Goal: Check status: Check status

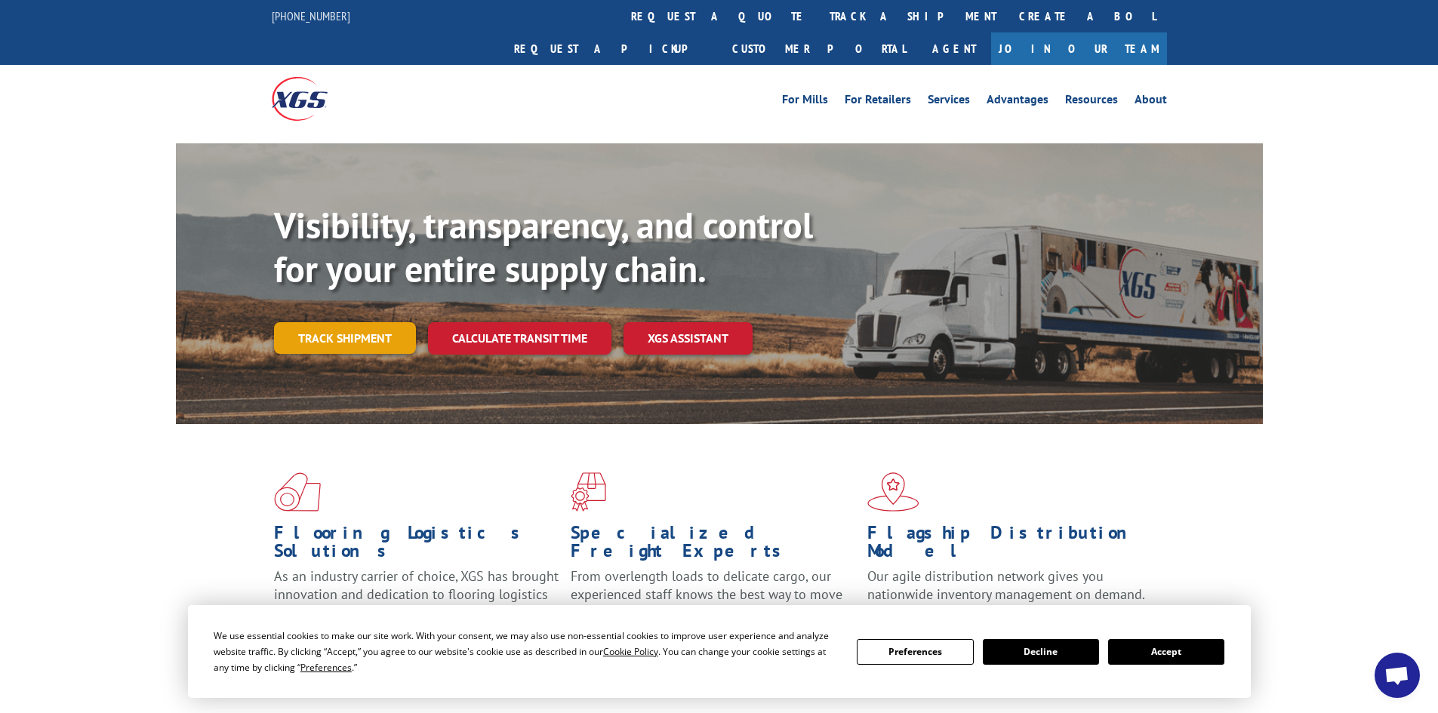
click at [390, 322] on link "Track shipment" at bounding box center [345, 338] width 142 height 32
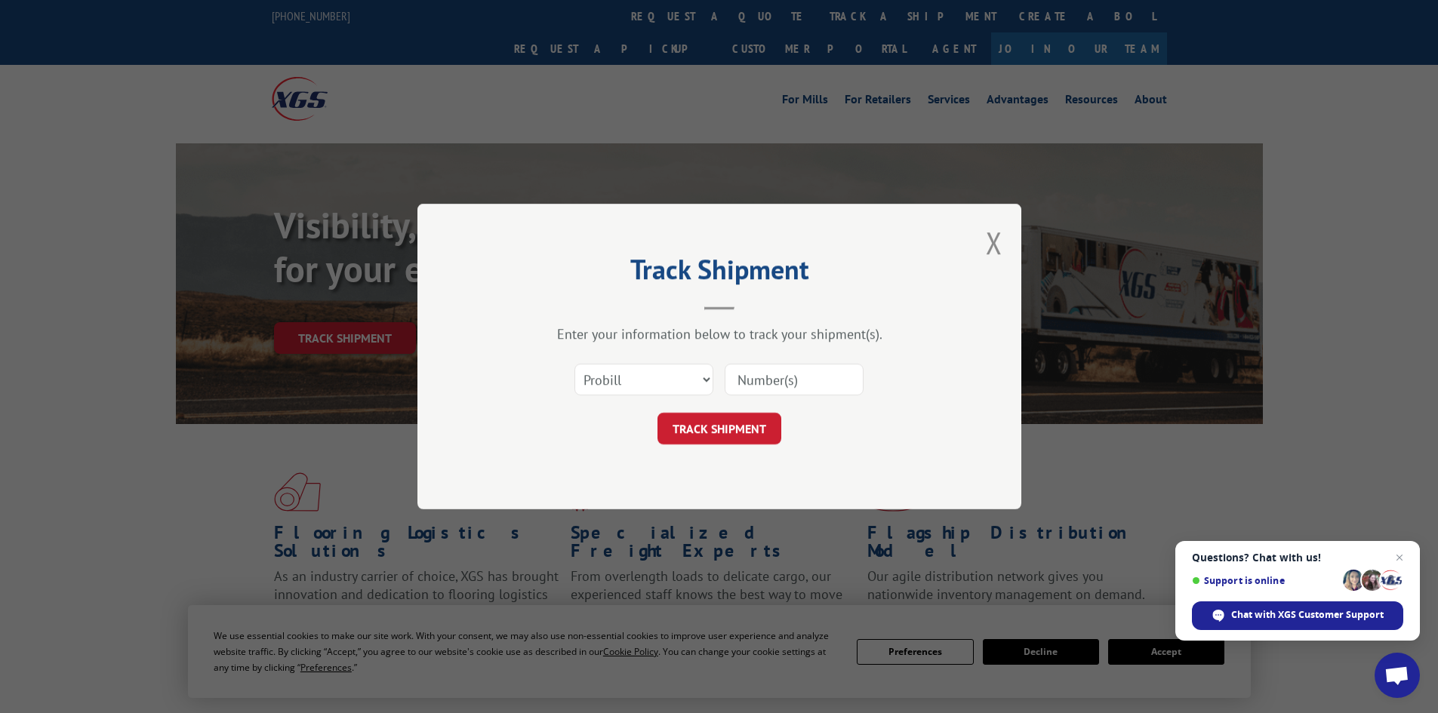
click at [783, 389] on input at bounding box center [794, 380] width 139 height 32
type input "17674460"
click at [718, 429] on button "TRACK SHIPMENT" at bounding box center [719, 429] width 124 height 32
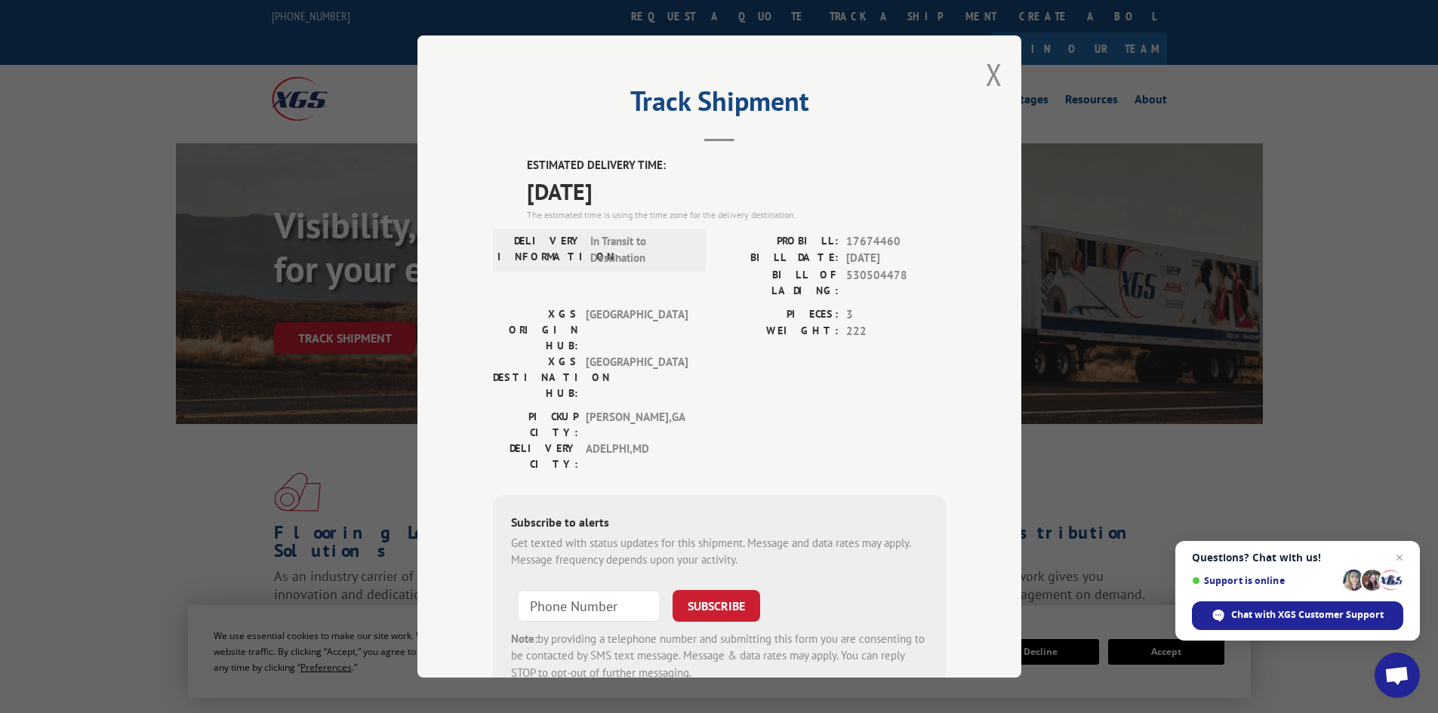
click at [284, 82] on div "Track Shipment ESTIMATED DELIVERY TIME: [DATE] The estimated time is using the …" at bounding box center [719, 356] width 1438 height 713
click at [328, 84] on div "Track Shipment ESTIMATED DELIVERY TIME: [DATE] The estimated time is using the …" at bounding box center [719, 356] width 1438 height 713
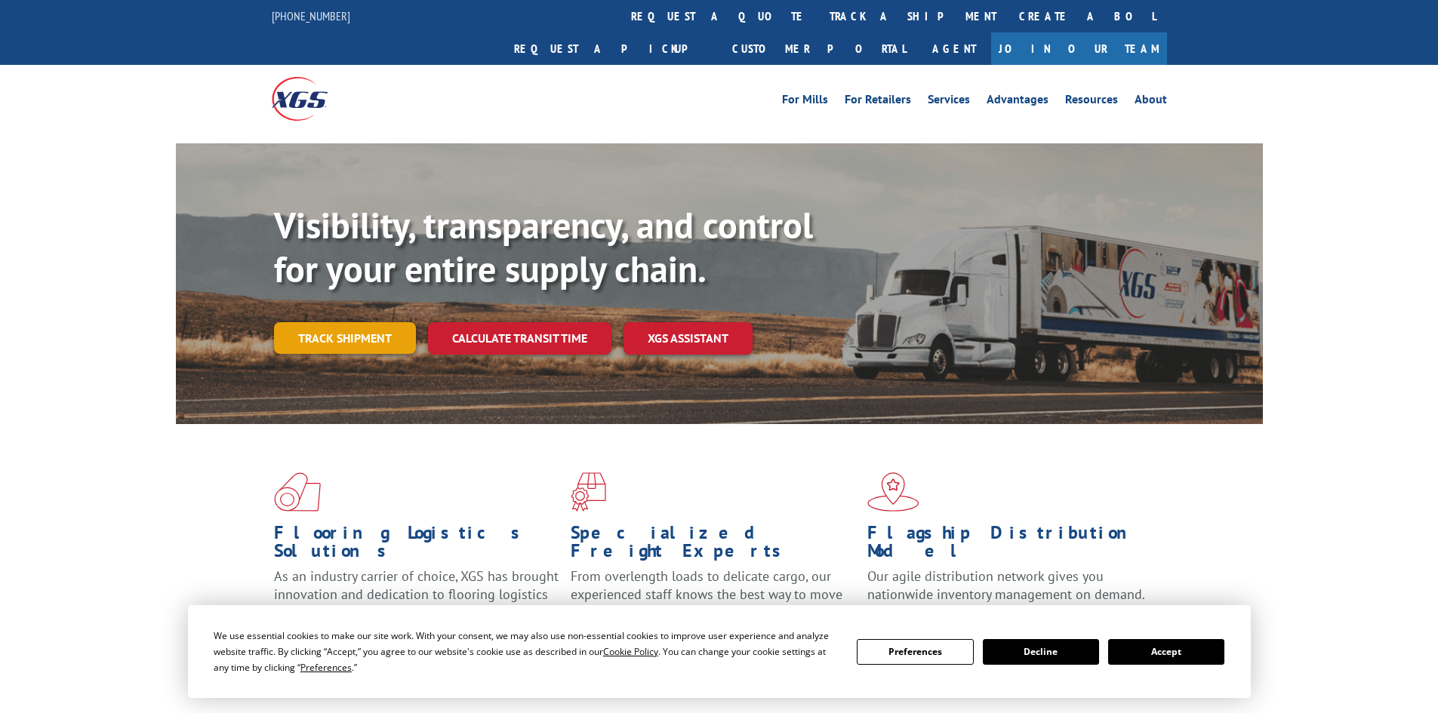
click at [365, 322] on link "Track shipment" at bounding box center [345, 338] width 142 height 32
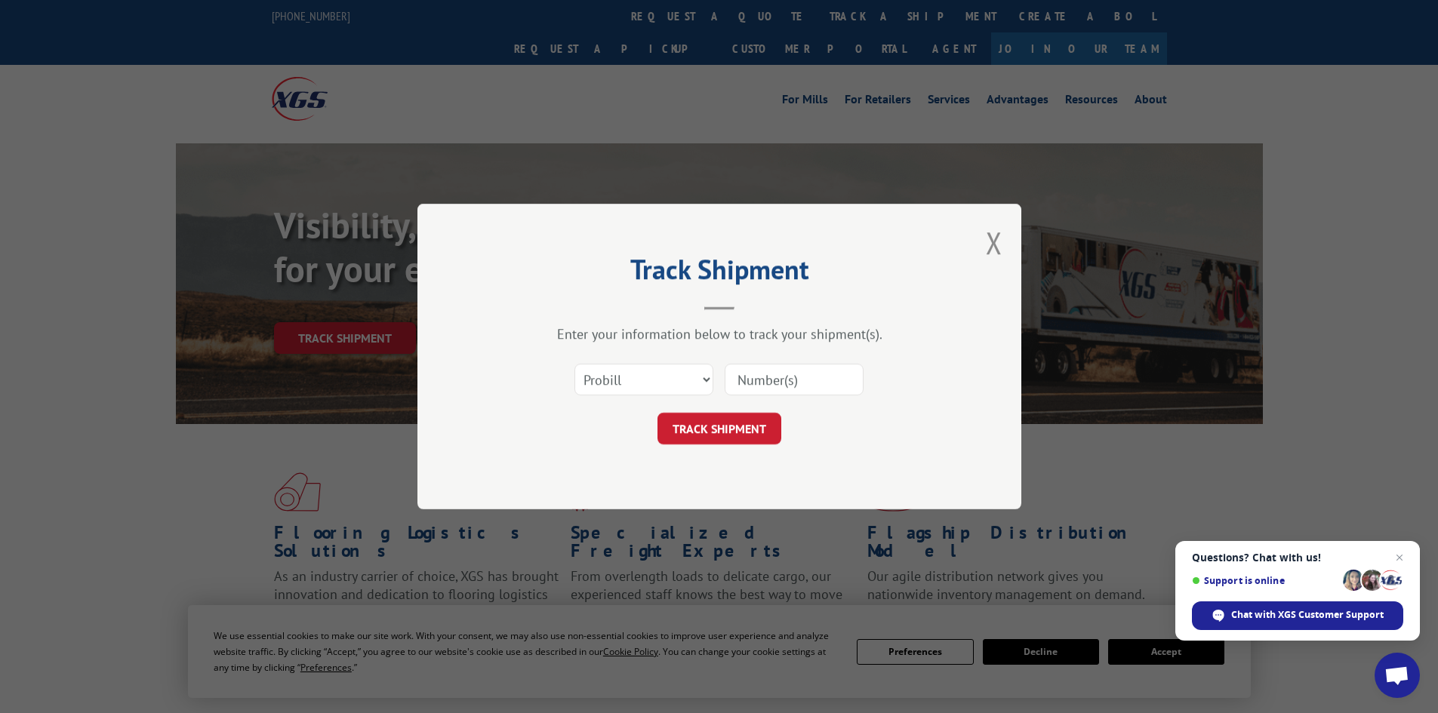
drag, startPoint x: 777, startPoint y: 382, endPoint x: 773, endPoint y: 407, distance: 25.3
click at [777, 382] on input at bounding box center [794, 380] width 139 height 32
type input "17674460"
click at [711, 432] on button "TRACK SHIPMENT" at bounding box center [719, 429] width 124 height 32
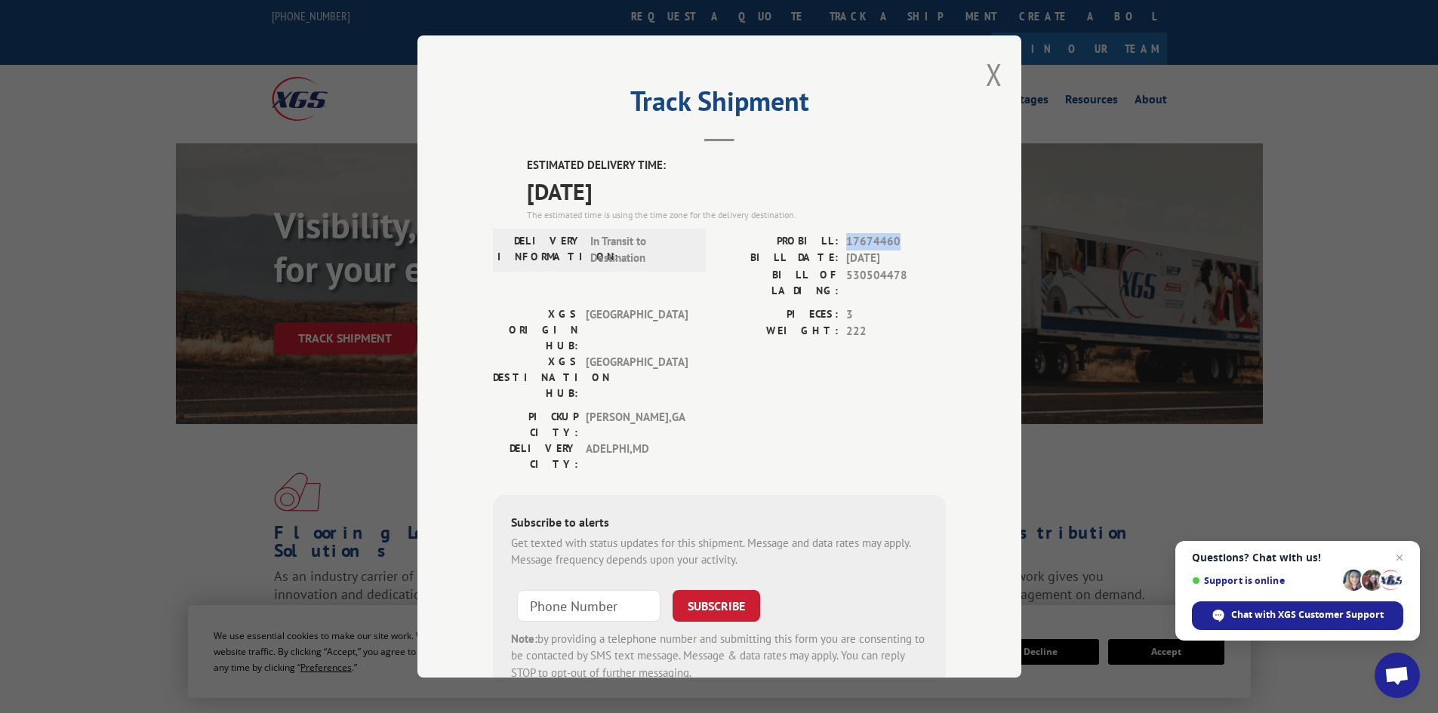
drag, startPoint x: 894, startPoint y: 236, endPoint x: 842, endPoint y: 238, distance: 51.3
click at [846, 238] on span "17674460" at bounding box center [896, 241] width 100 height 17
copy span "17674460"
click at [992, 65] on button "Close modal" at bounding box center [994, 74] width 17 height 40
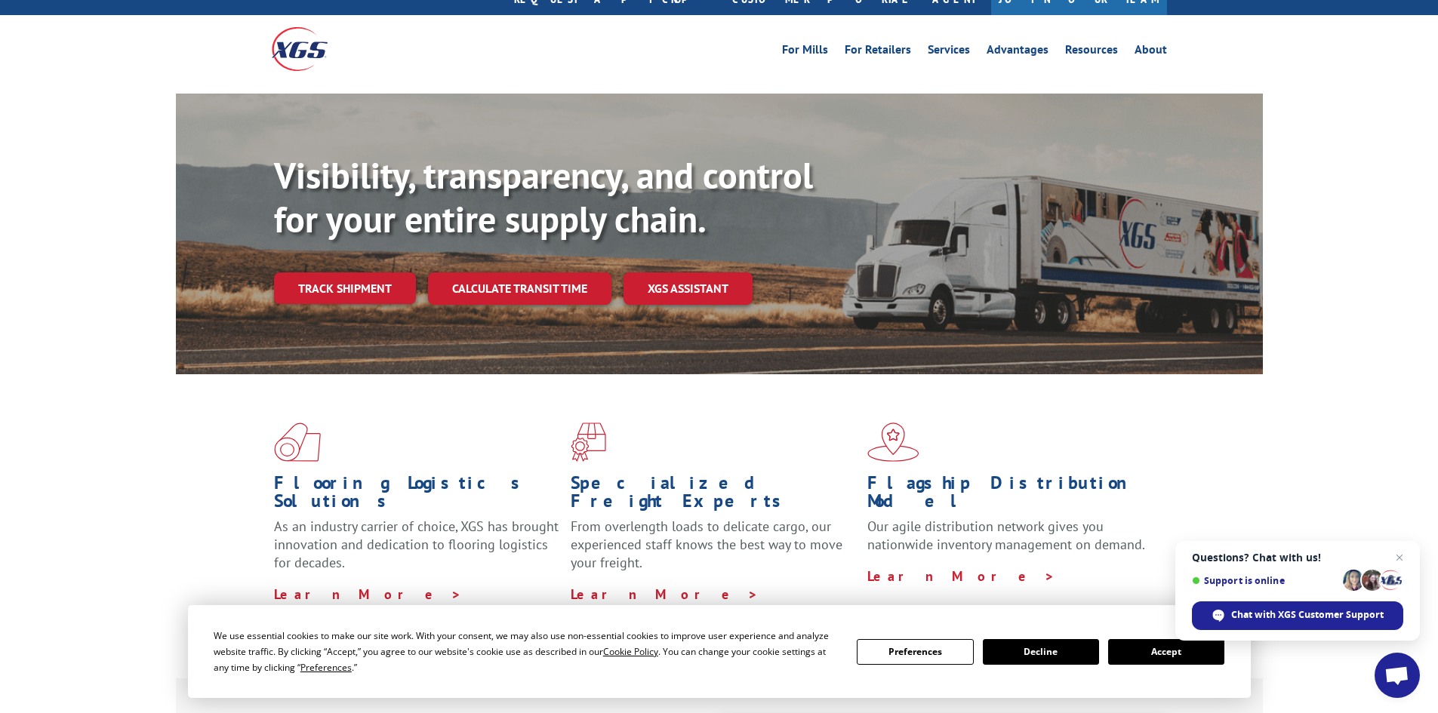
scroll to position [75, 0]
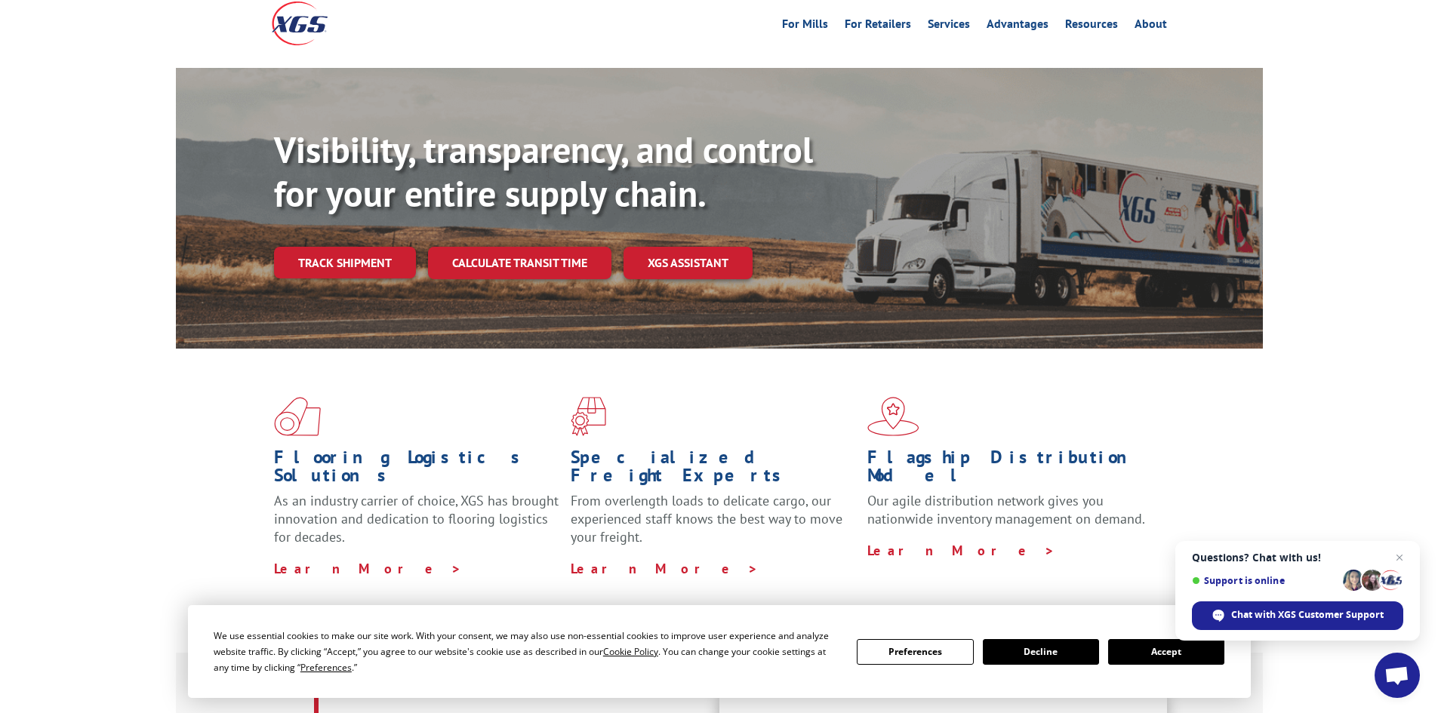
click at [1164, 651] on button "Accept" at bounding box center [1166, 652] width 116 height 26
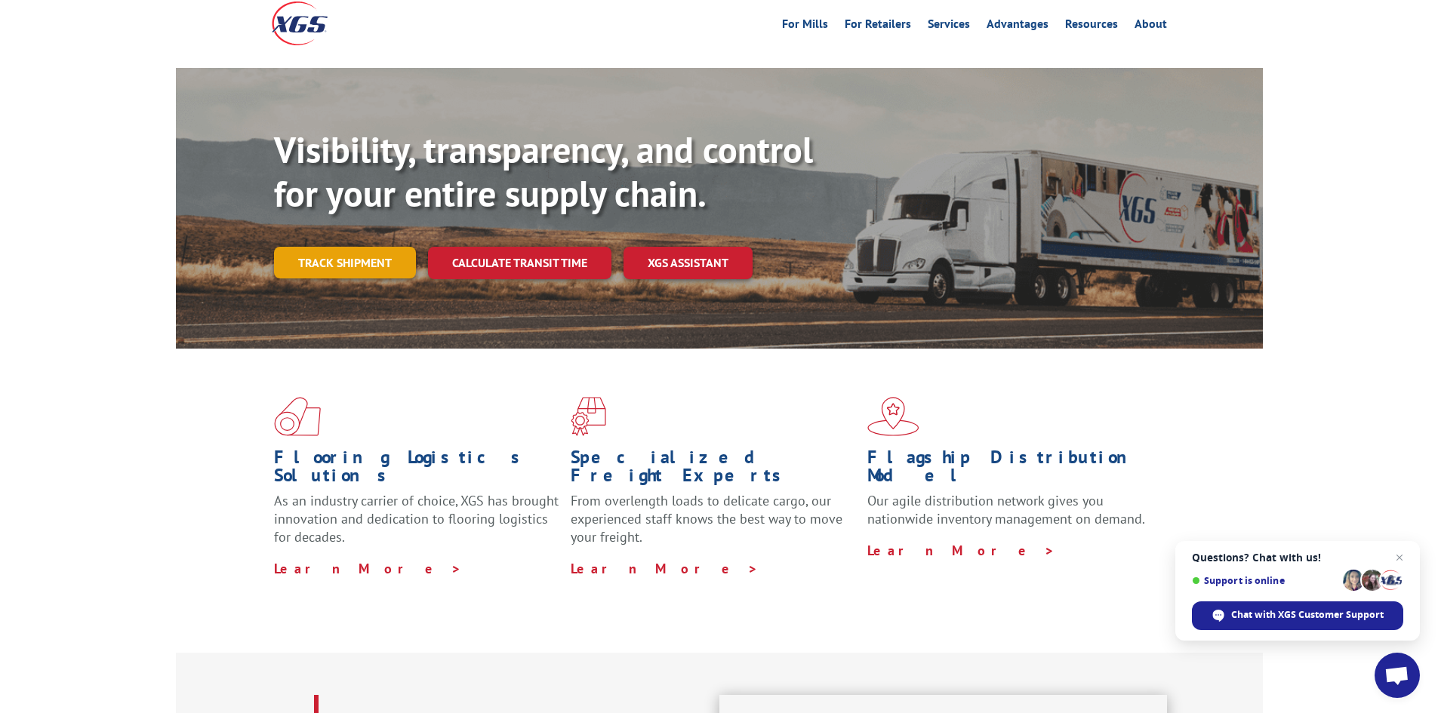
click at [388, 247] on link "Track shipment" at bounding box center [345, 263] width 142 height 32
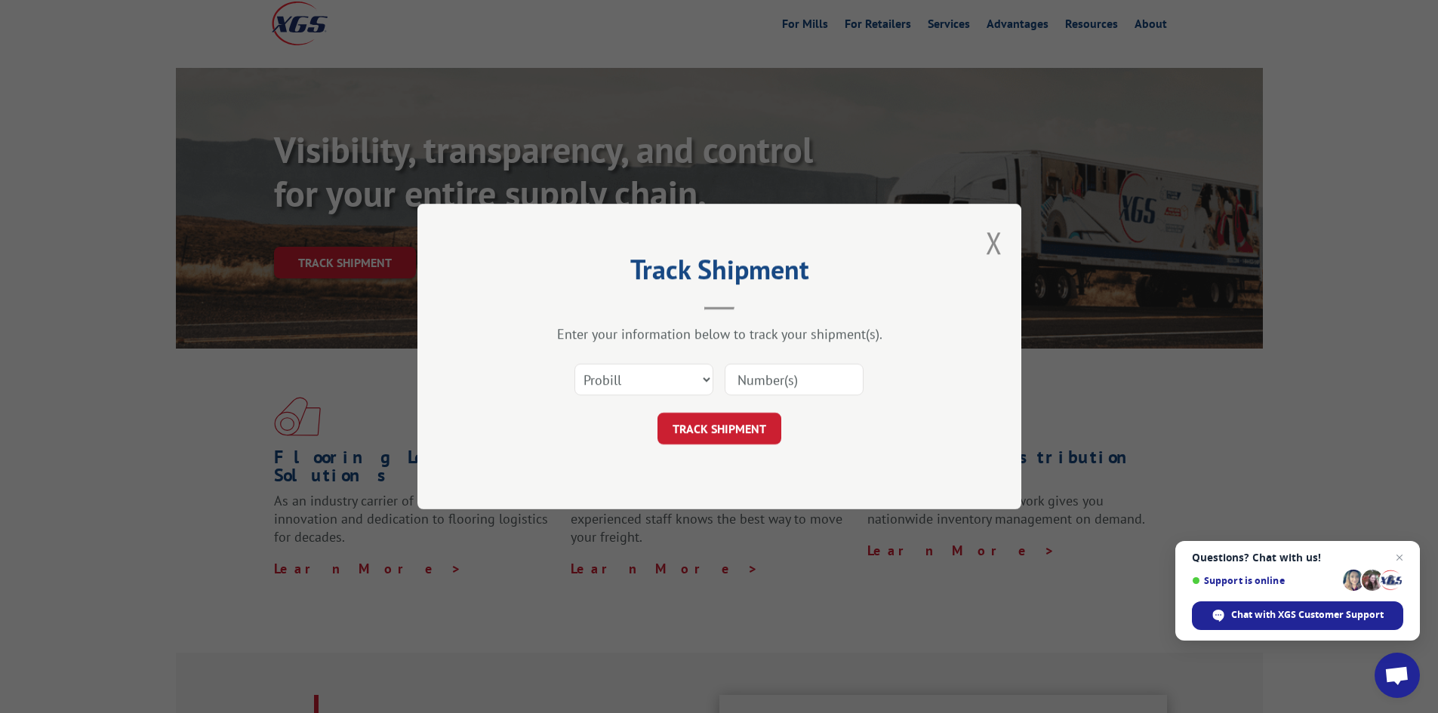
click at [805, 382] on input at bounding box center [794, 380] width 139 height 32
type input "17674460"
drag, startPoint x: 819, startPoint y: 391, endPoint x: 733, endPoint y: 387, distance: 86.1
click at [733, 387] on input "17674460" at bounding box center [794, 380] width 139 height 32
click at [999, 246] on button "Close modal" at bounding box center [994, 243] width 17 height 40
